Goal: Information Seeking & Learning: Learn about a topic

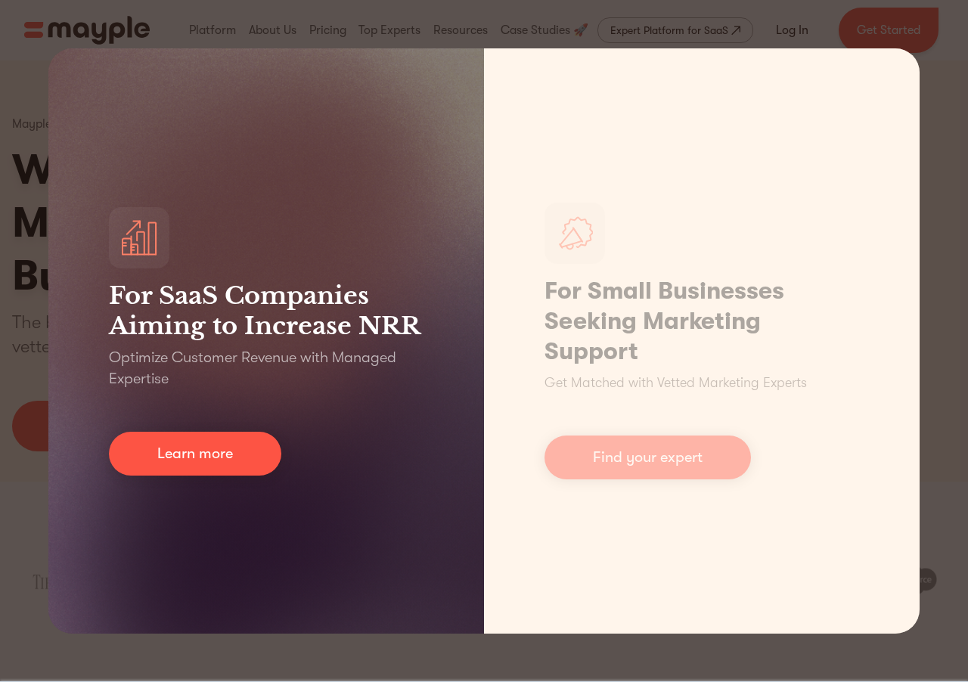
click at [194, 231] on div "For SaaS Companies Aiming to Increase NRR Optimize Customer Revenue with Manage…" at bounding box center [266, 341] width 436 height 586
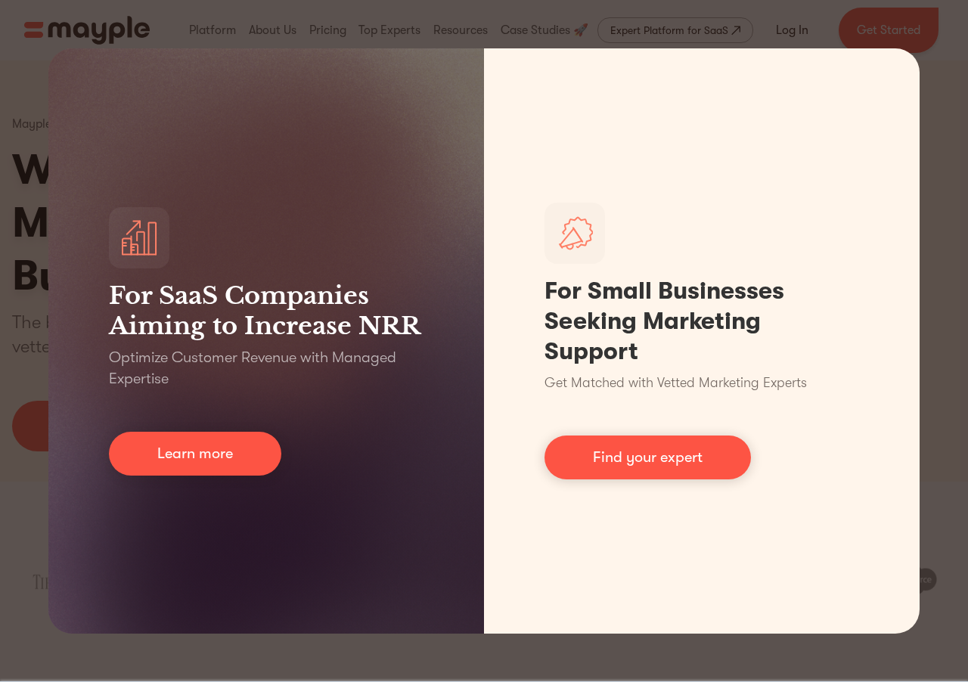
click at [0, 230] on div "For SaaS Companies Aiming to Increase NRR Optimize Customer Revenue with Manage…" at bounding box center [484, 341] width 968 height 682
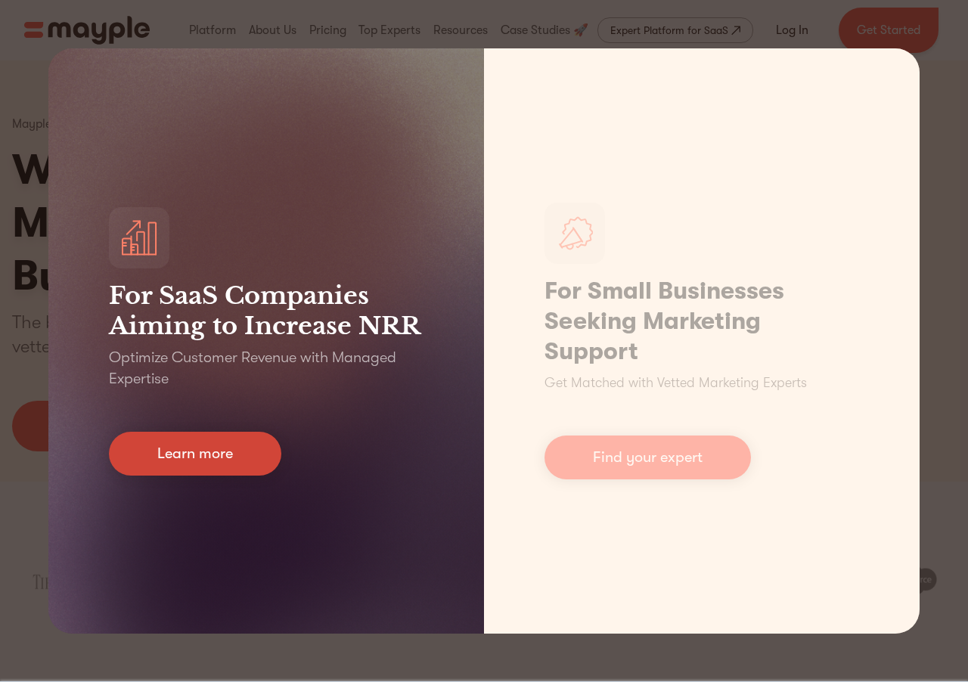
click at [197, 469] on link "Learn more" at bounding box center [195, 454] width 172 height 44
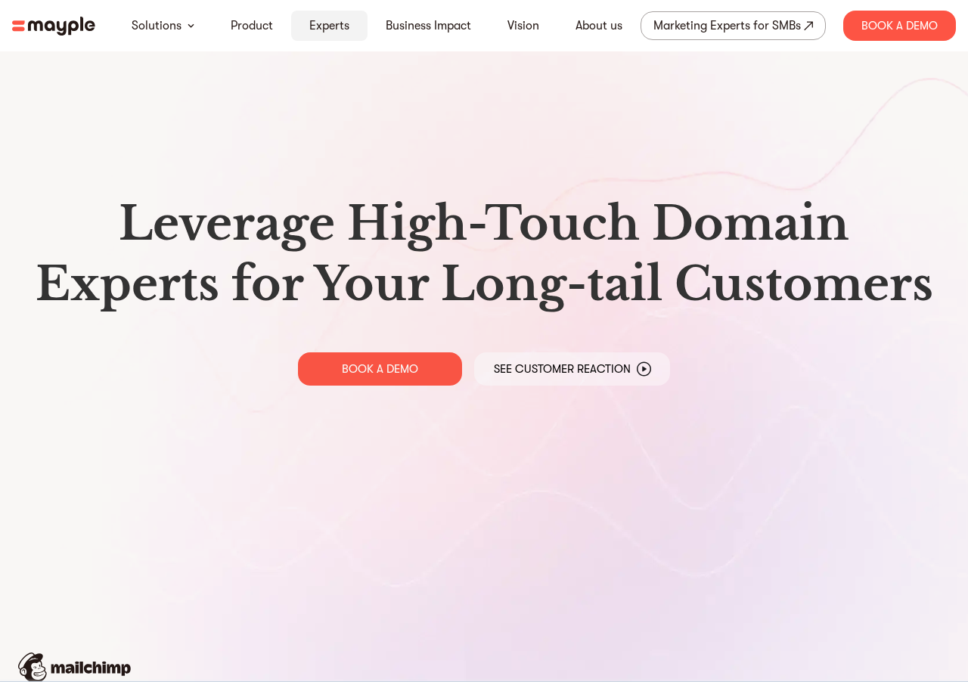
click at [324, 31] on link "Experts" at bounding box center [329, 26] width 40 height 18
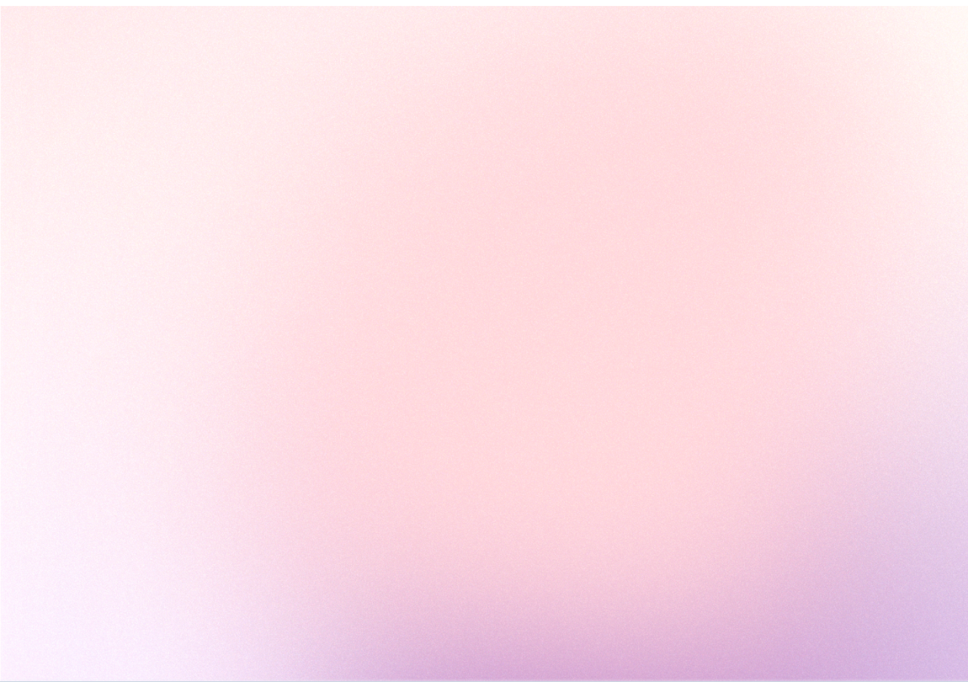
scroll to position [3500, 0]
